Goal: Communication & Community: Ask a question

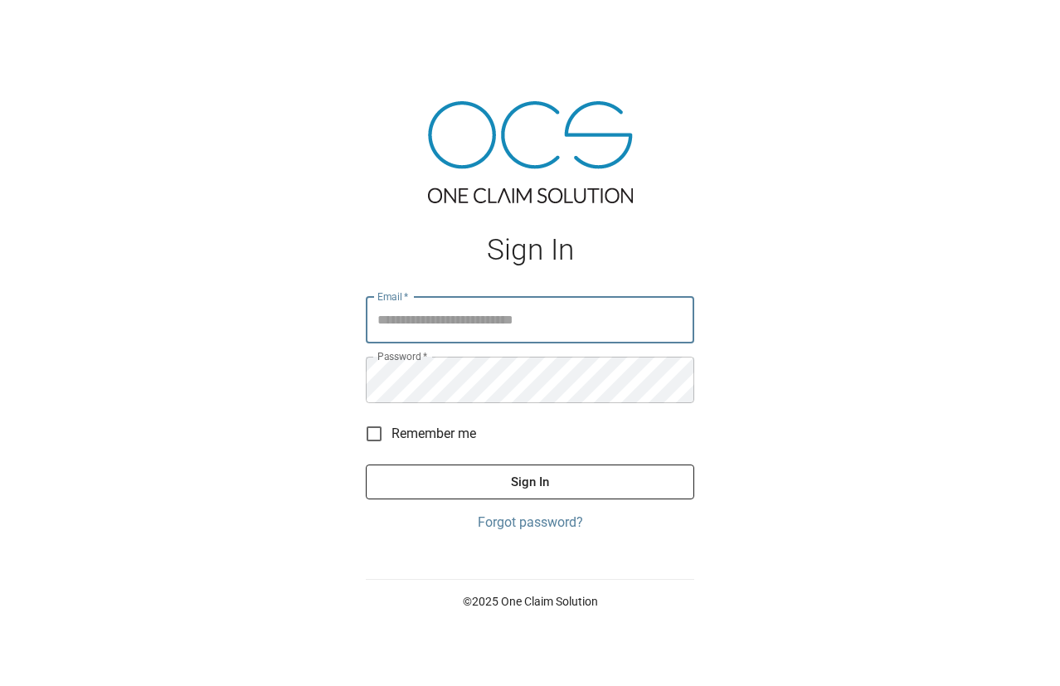
click at [521, 333] on input "Email   *" at bounding box center [530, 320] width 328 height 46
type input "**********"
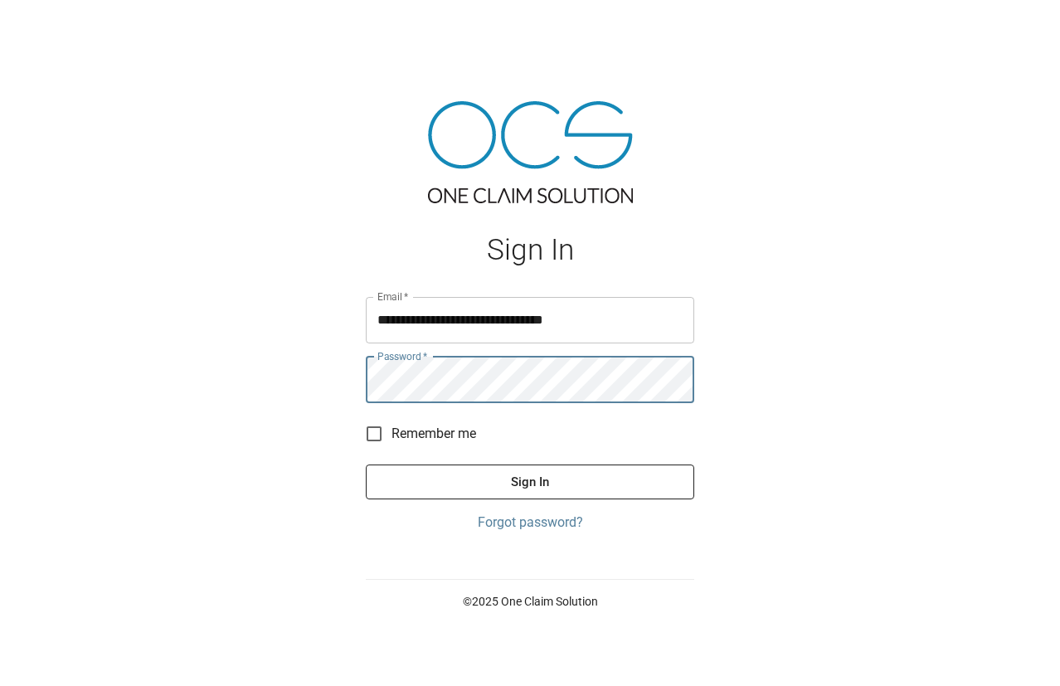
click at [366, 465] on button "Sign In" at bounding box center [530, 482] width 328 height 35
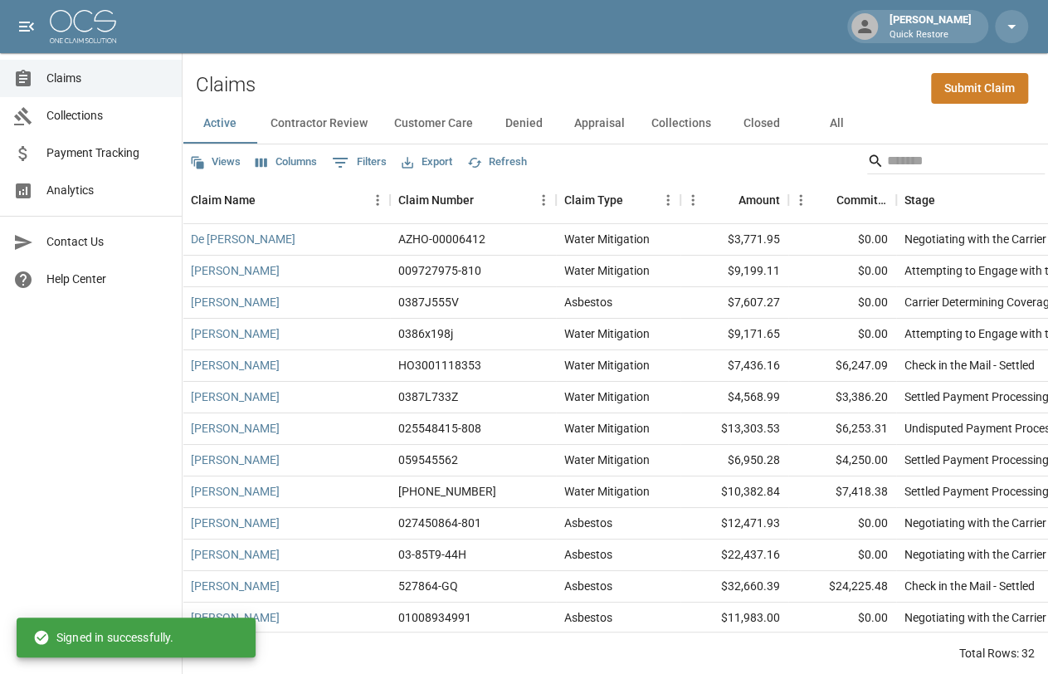
click at [90, 173] on link "Analytics" at bounding box center [91, 190] width 182 height 37
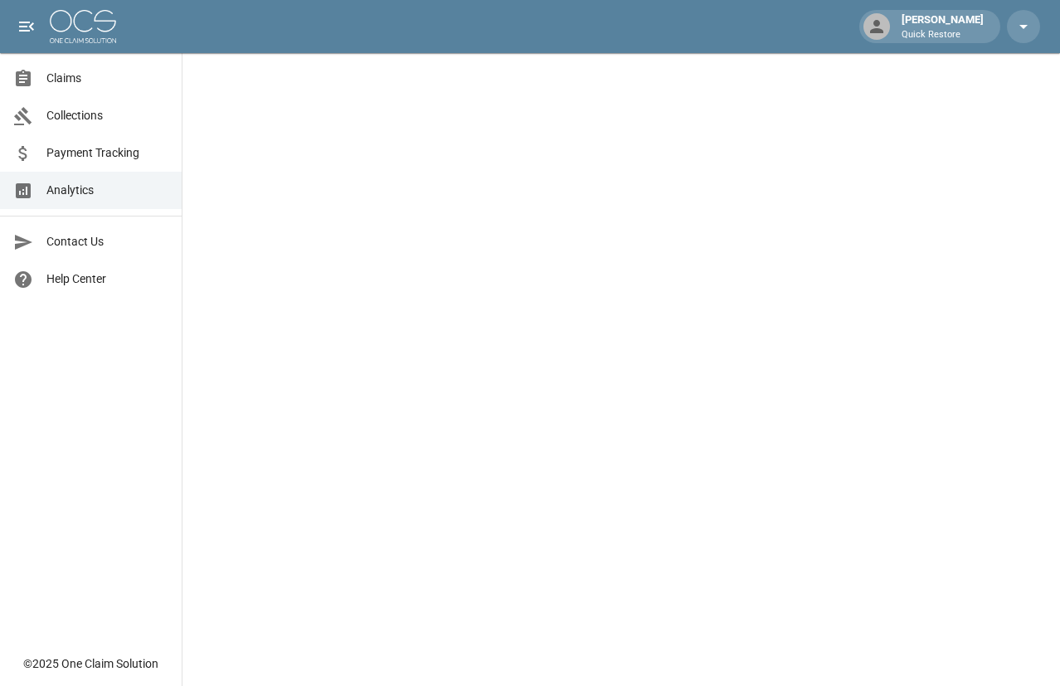
click at [135, 197] on span "Analytics" at bounding box center [107, 190] width 122 height 17
click at [67, 85] on span "Claims" at bounding box center [107, 78] width 122 height 17
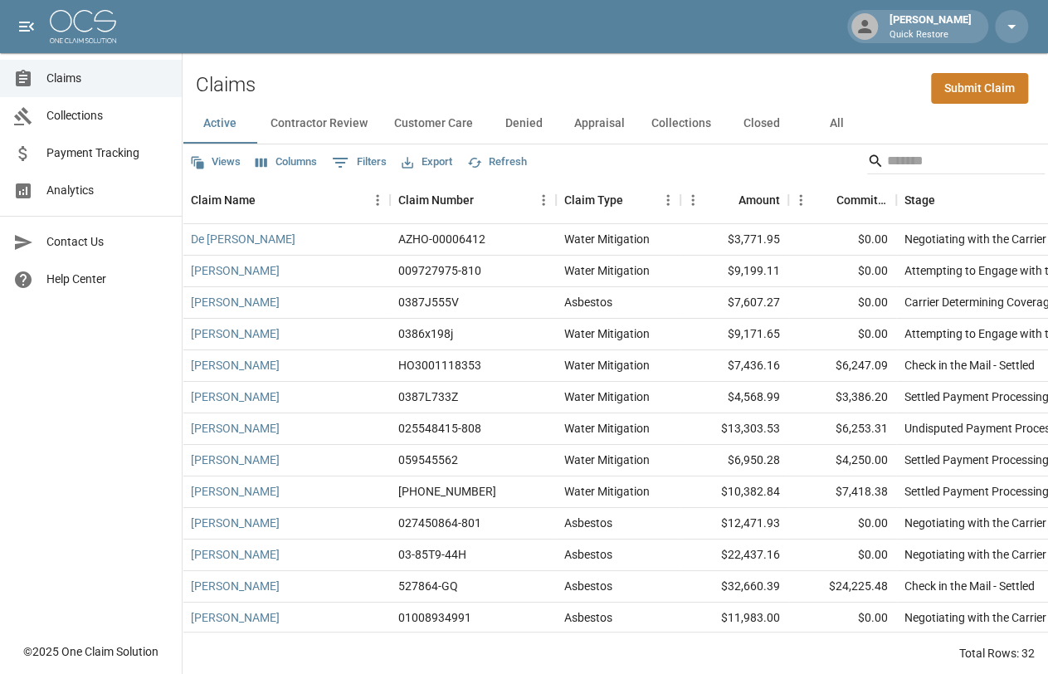
click at [94, 197] on span "Analytics" at bounding box center [107, 190] width 122 height 17
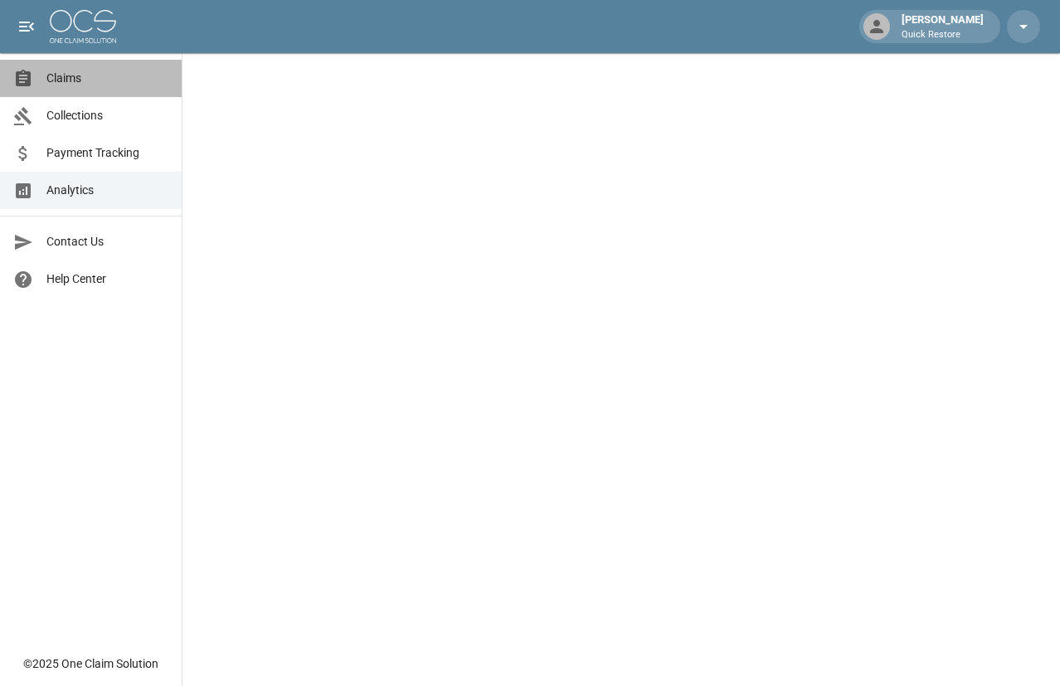
click at [88, 70] on span "Claims" at bounding box center [107, 78] width 122 height 17
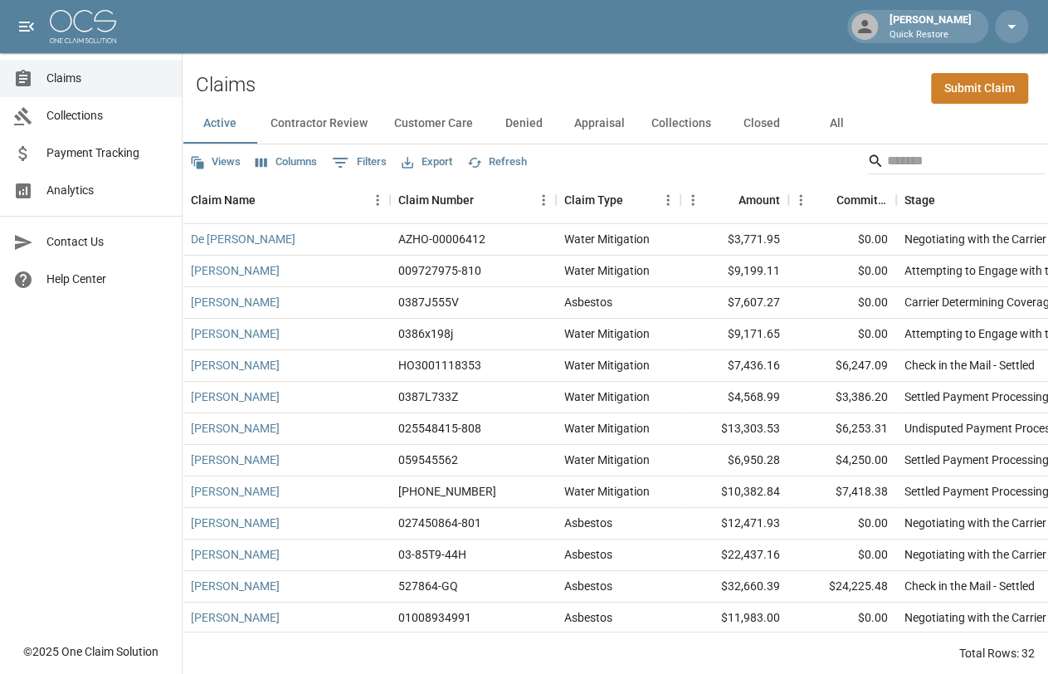
click at [125, 193] on span "Analytics" at bounding box center [107, 190] width 122 height 17
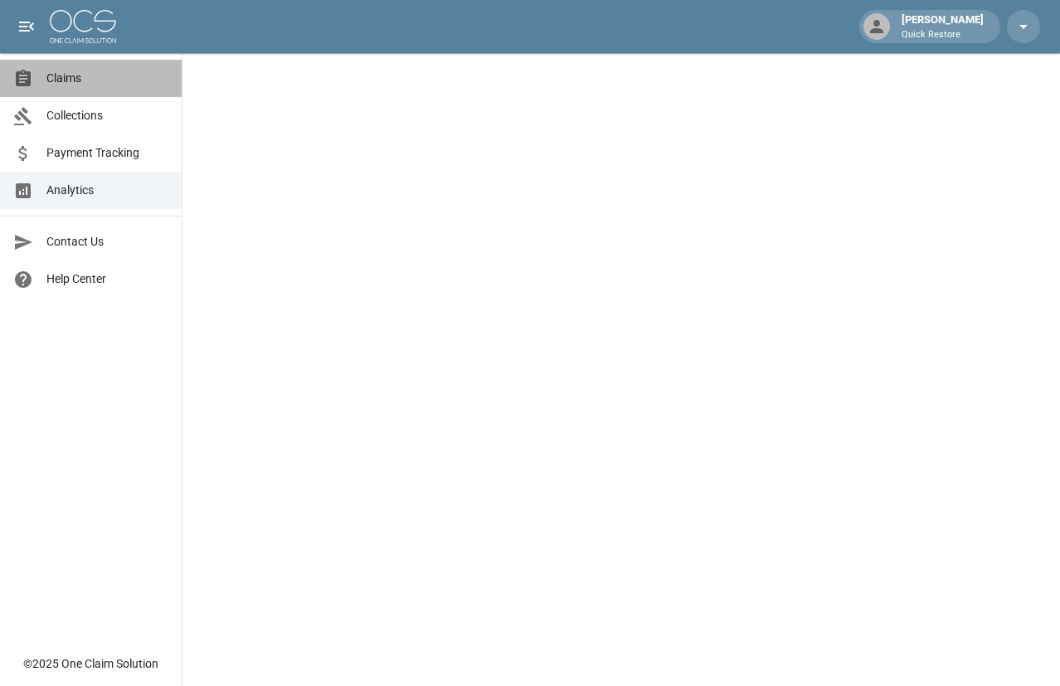
click at [113, 70] on span "Claims" at bounding box center [107, 78] width 122 height 17
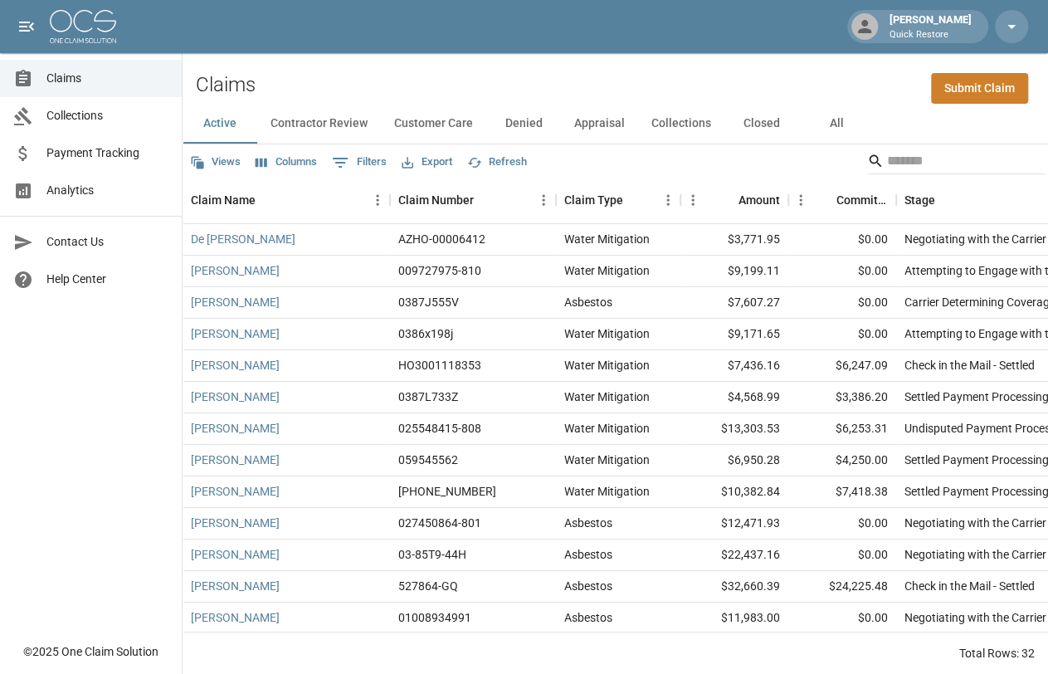
click at [100, 193] on span "Analytics" at bounding box center [107, 190] width 122 height 17
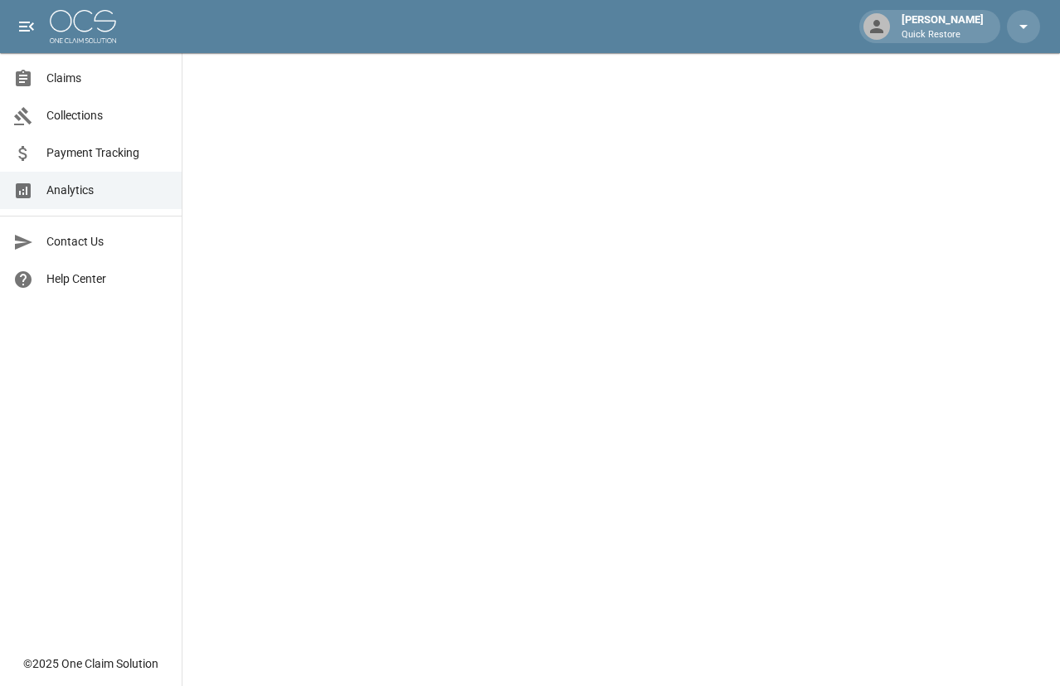
click at [102, 158] on span "Payment Tracking" at bounding box center [107, 152] width 122 height 17
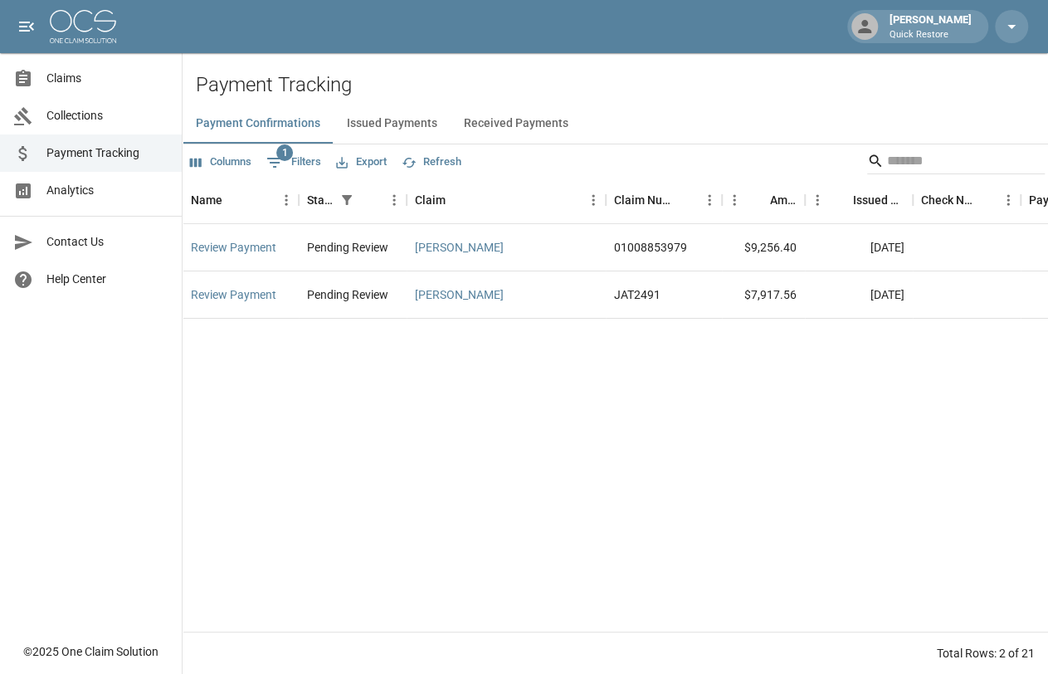
click at [80, 192] on span "Analytics" at bounding box center [107, 190] width 122 height 17
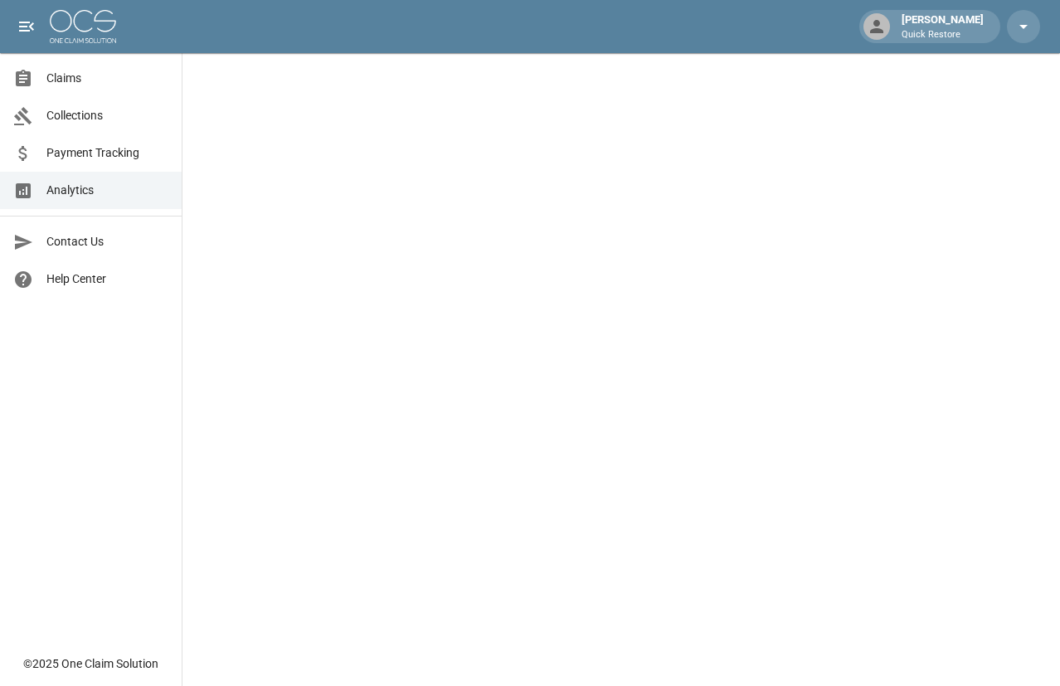
click at [74, 80] on span "Claims" at bounding box center [107, 78] width 122 height 17
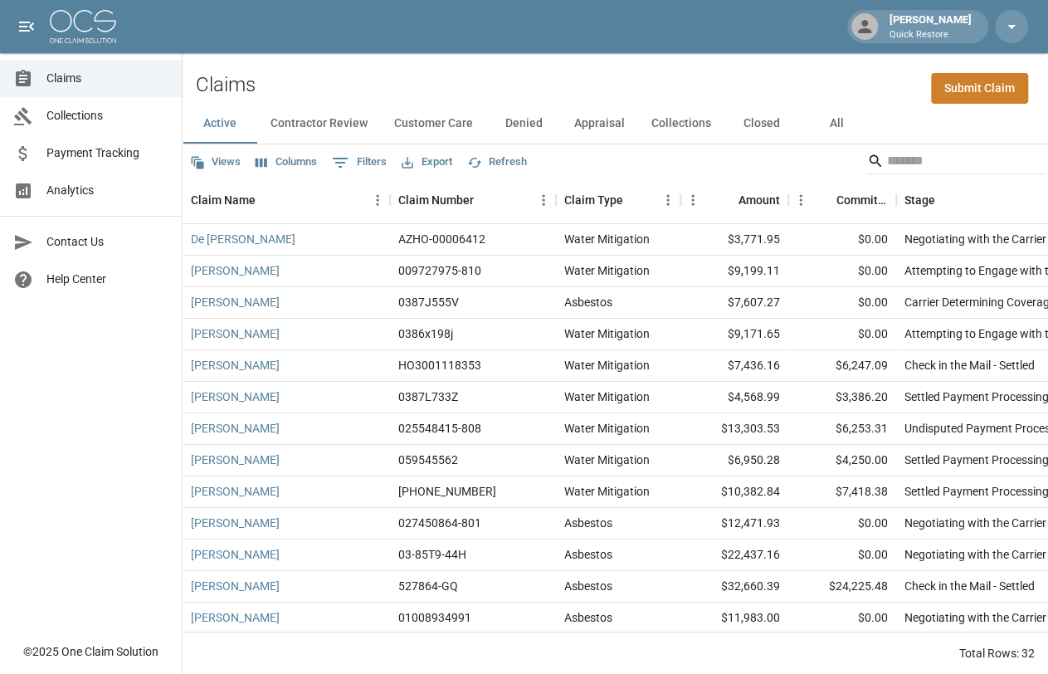
click at [841, 130] on button "All" at bounding box center [836, 124] width 75 height 40
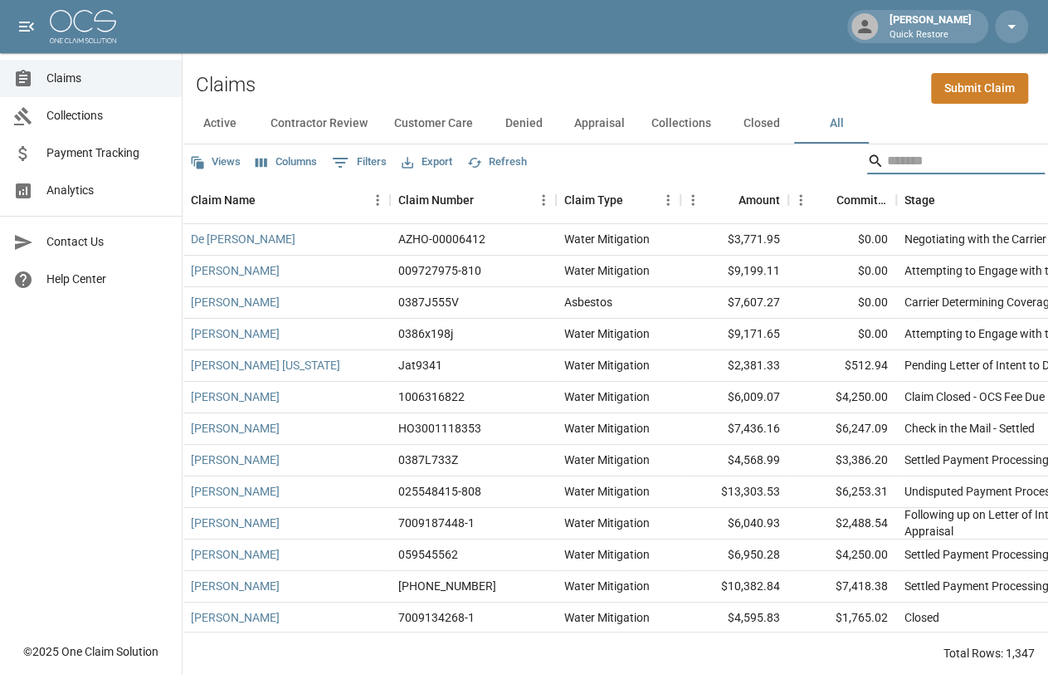
click at [962, 156] on input "Search" at bounding box center [953, 161] width 133 height 27
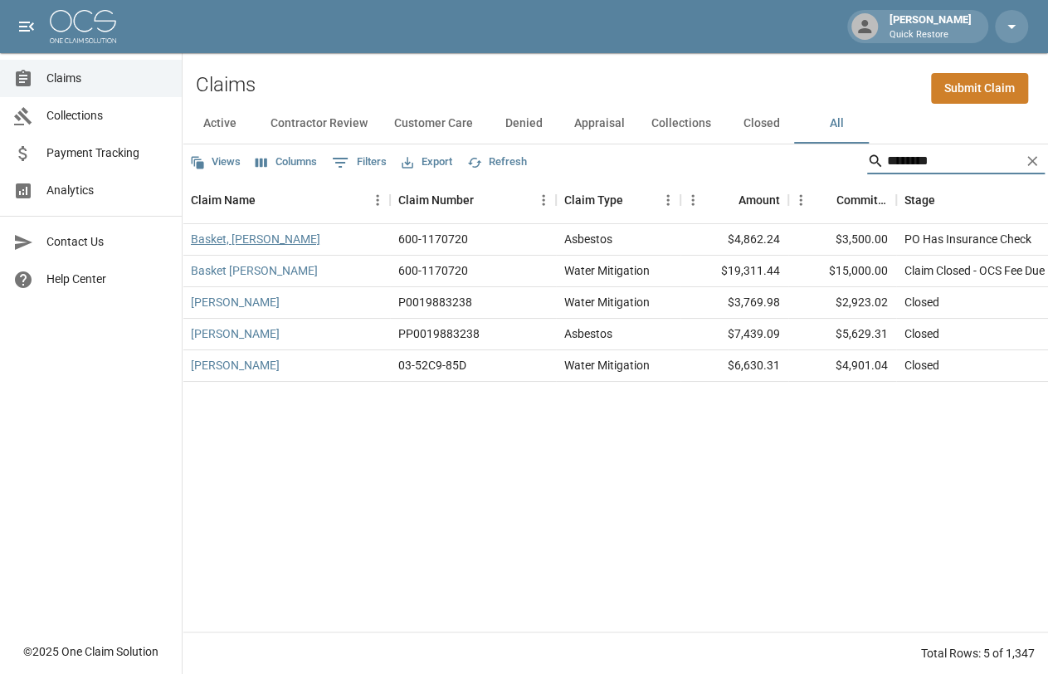
type input "********"
click at [253, 238] on link "Basket, [PERSON_NAME]" at bounding box center [255, 239] width 129 height 17
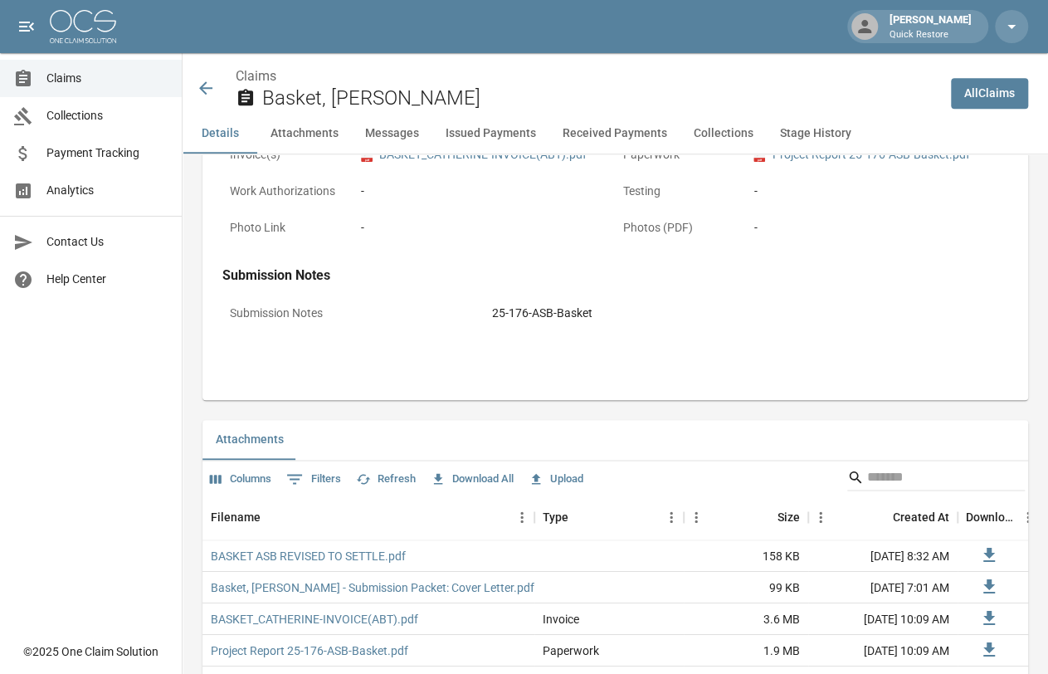
scroll to position [1078, 0]
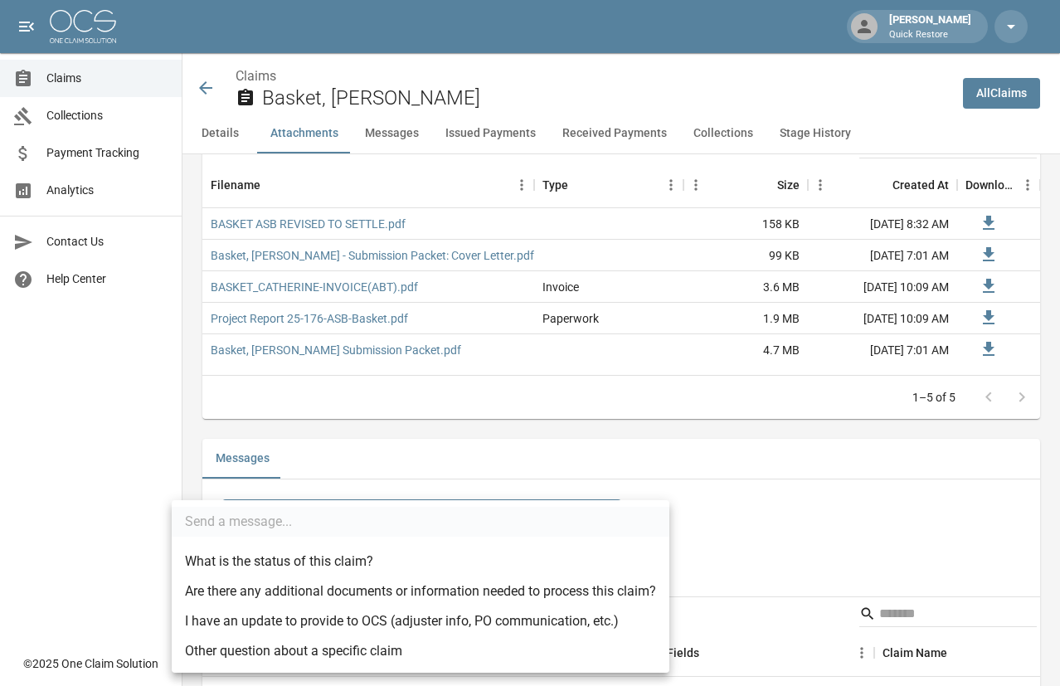
click at [415, 497] on body "[PERSON_NAME] Quick Restore Claims Collections Payment Tracking Analytics Conta…" at bounding box center [530, 674] width 1060 height 3504
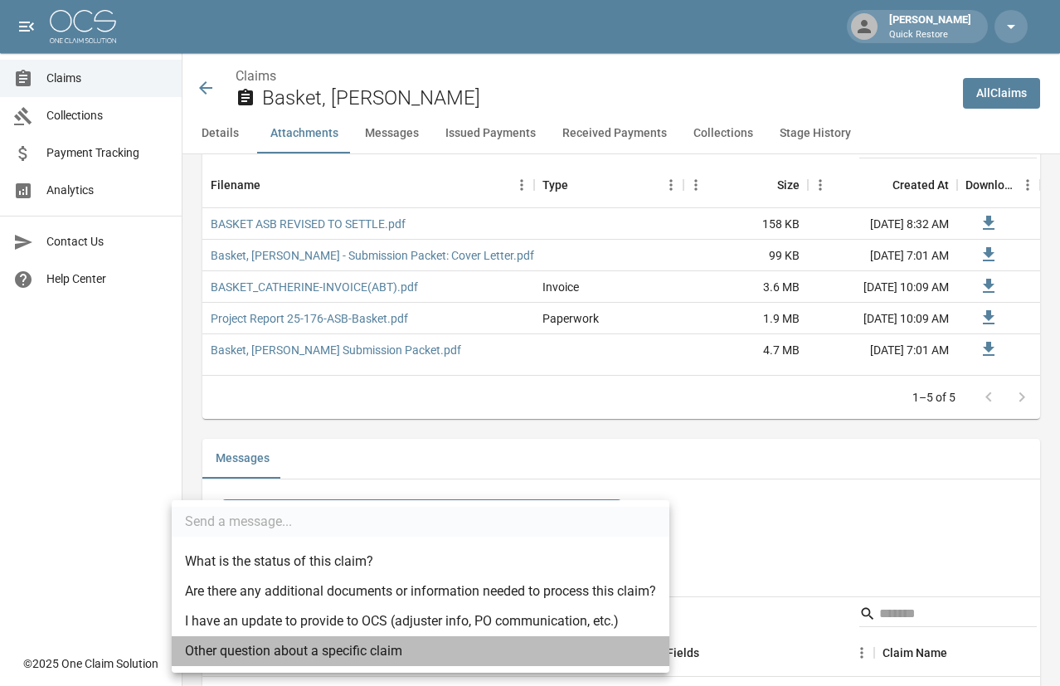
click at [319, 651] on li "Other question about a specific claim" at bounding box center [421, 651] width 498 height 30
type input "**********"
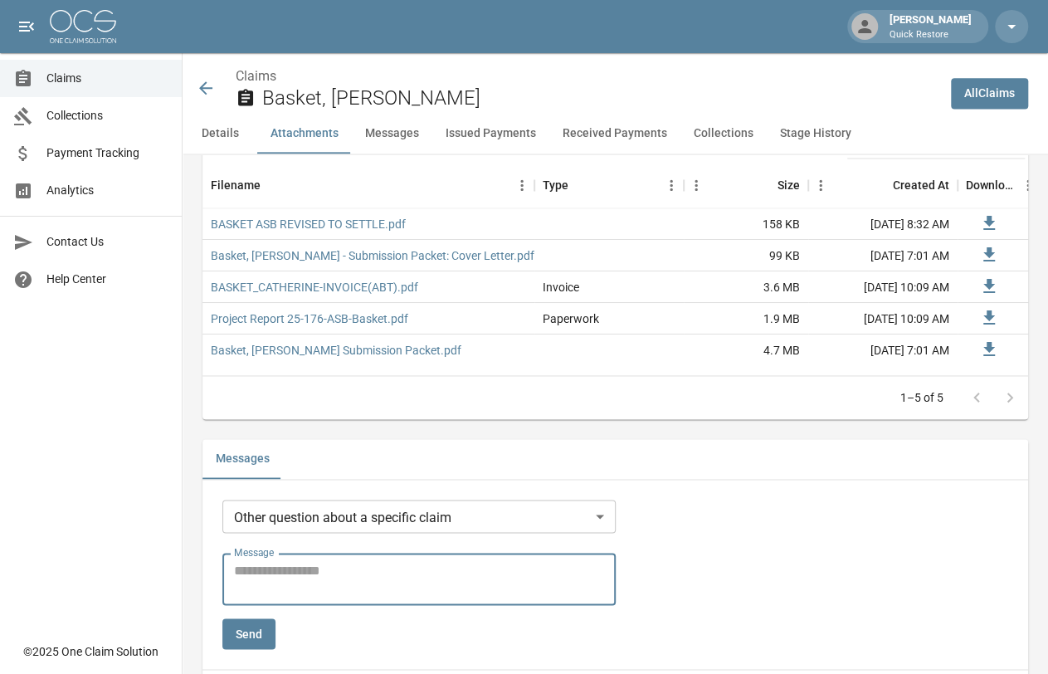
click at [299, 560] on textarea "Message" at bounding box center [419, 579] width 370 height 38
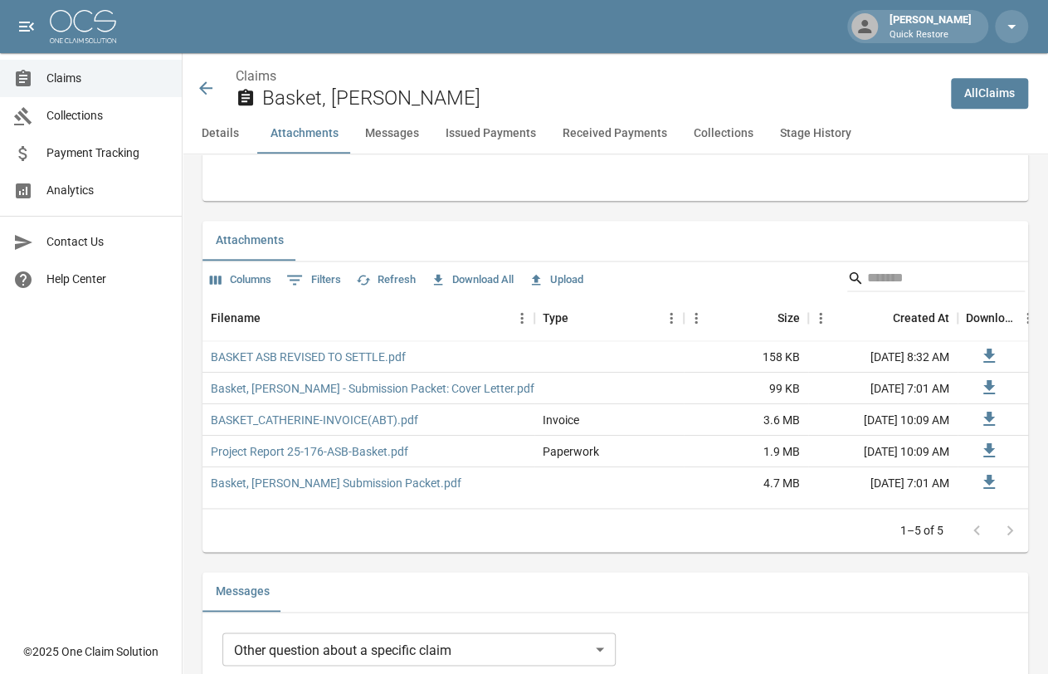
scroll to position [1050, 0]
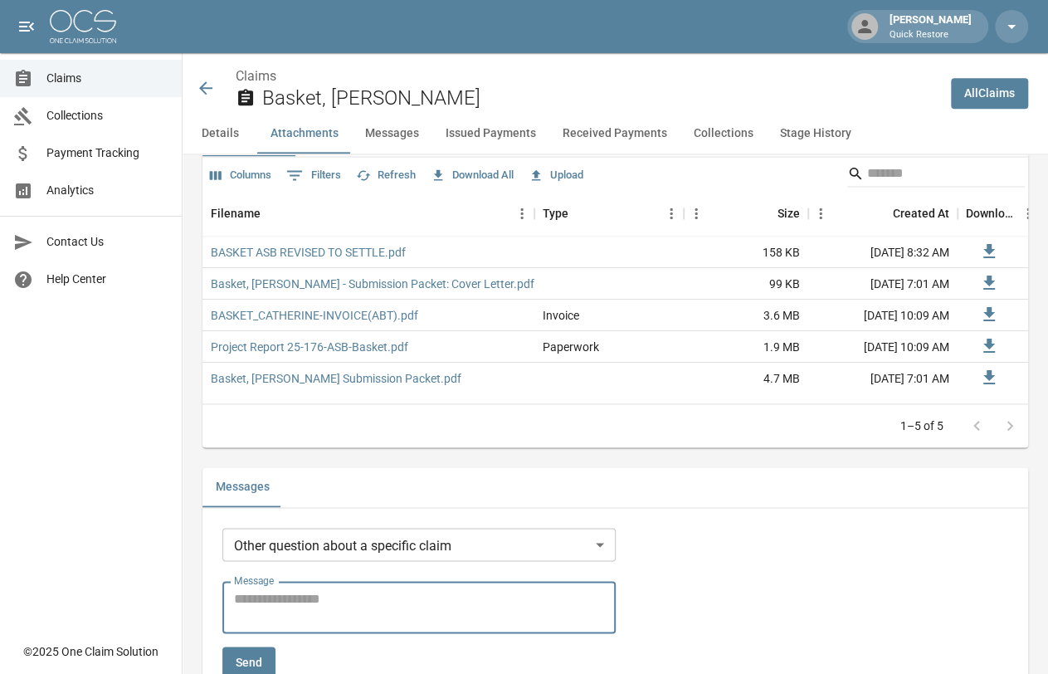
click at [249, 588] on textarea "Message" at bounding box center [419, 607] width 370 height 38
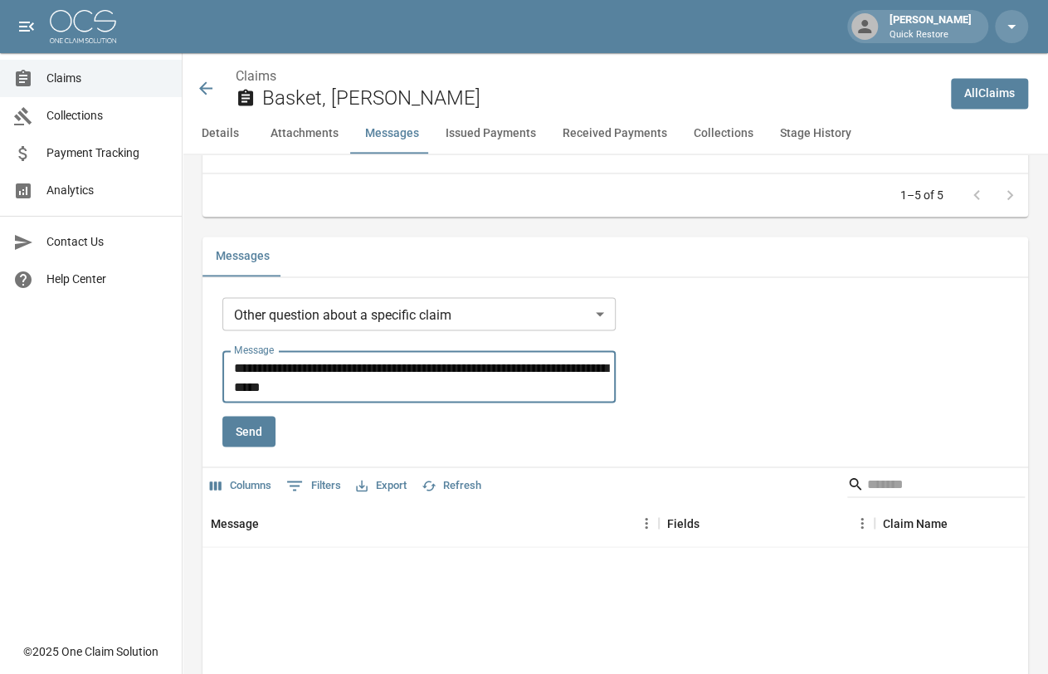
scroll to position [1299, 0]
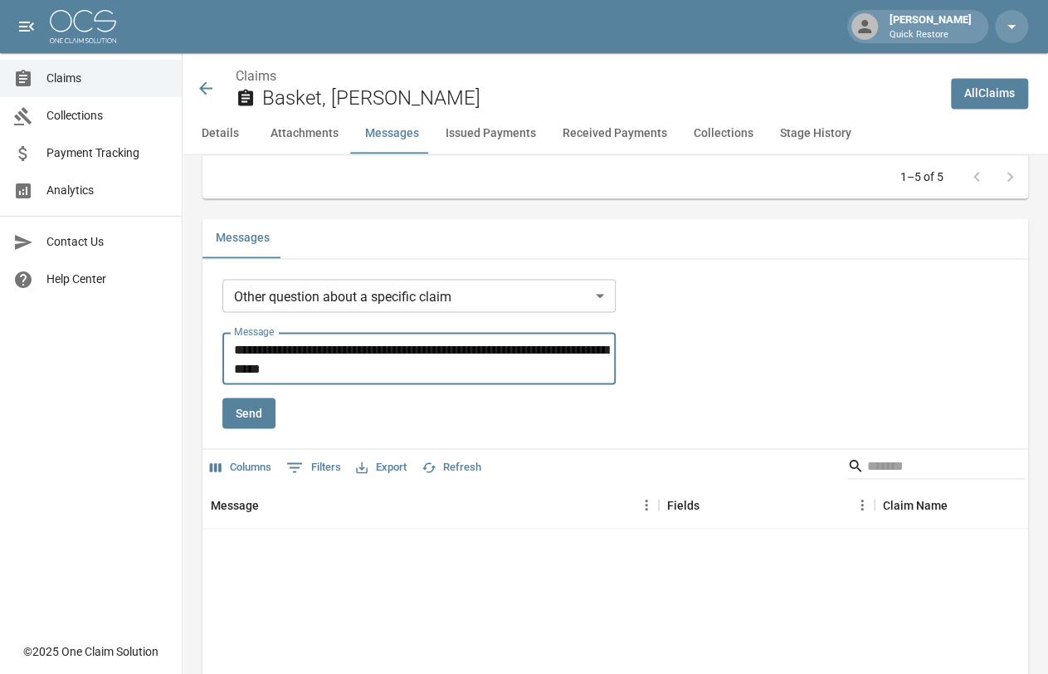
type textarea "**********"
click at [248, 397] on button "Send" at bounding box center [248, 412] width 53 height 31
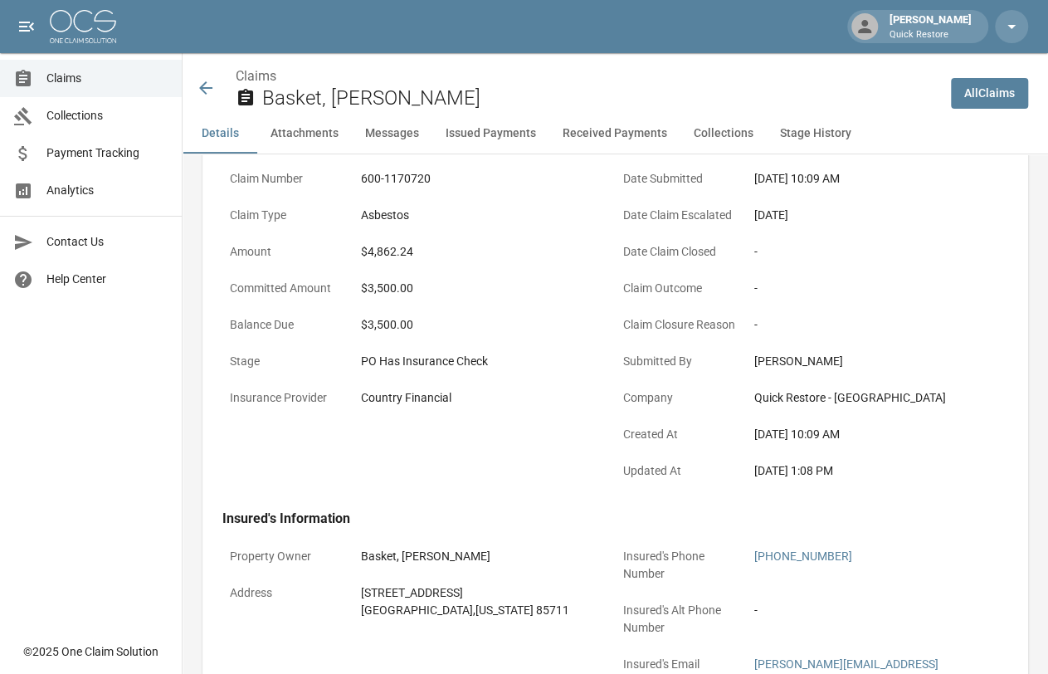
scroll to position [0, 0]
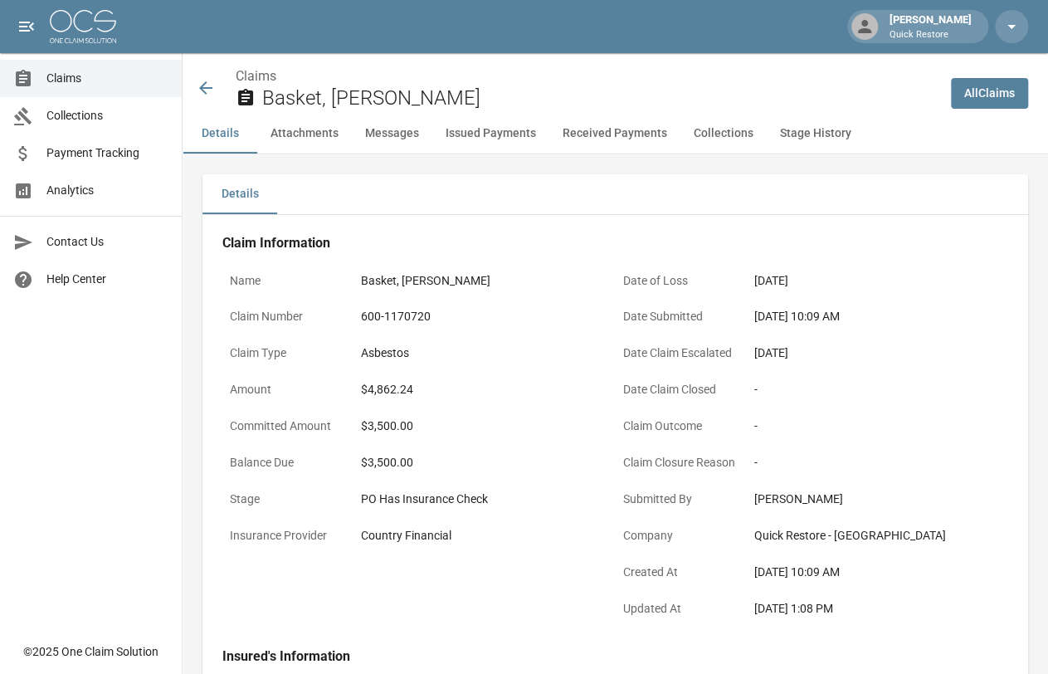
click at [114, 74] on span "Claims" at bounding box center [107, 78] width 122 height 17
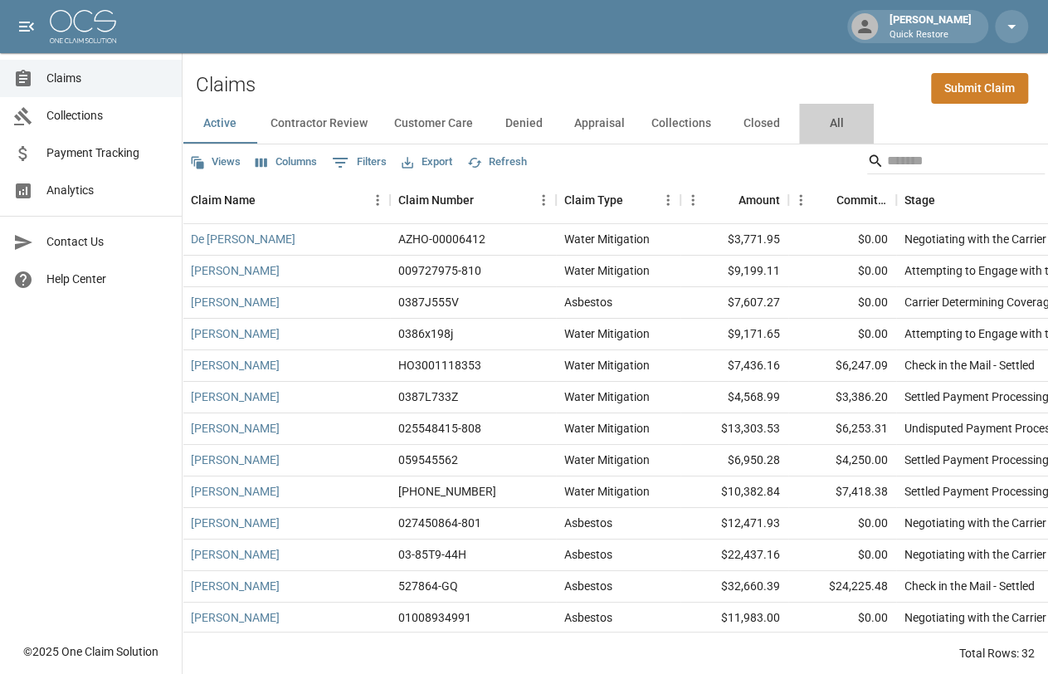
click at [828, 118] on button "All" at bounding box center [836, 124] width 75 height 40
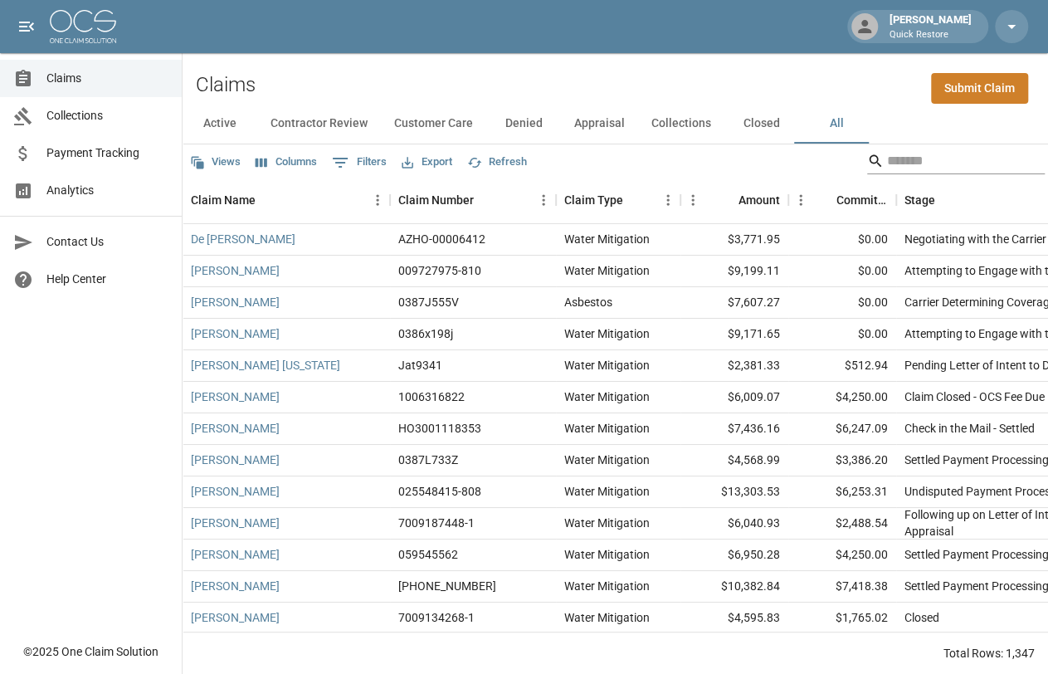
click at [918, 168] on input "Search" at bounding box center [953, 161] width 133 height 27
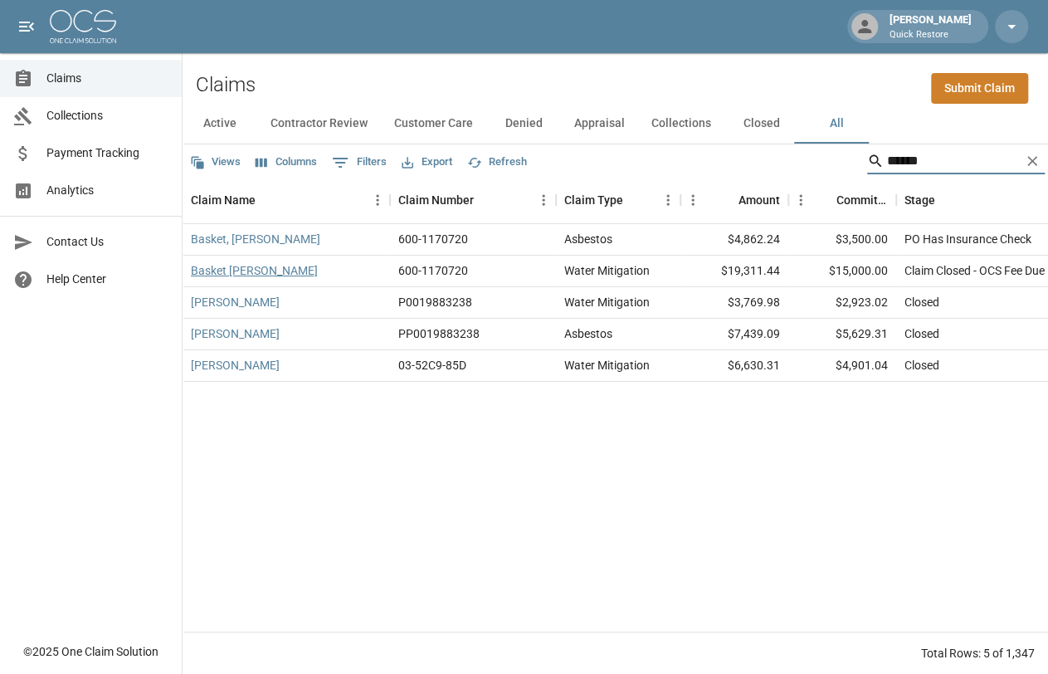
type input "******"
click at [227, 266] on link "Basket [PERSON_NAME]" at bounding box center [254, 270] width 127 height 17
